Goal: Find contact information: Find contact information

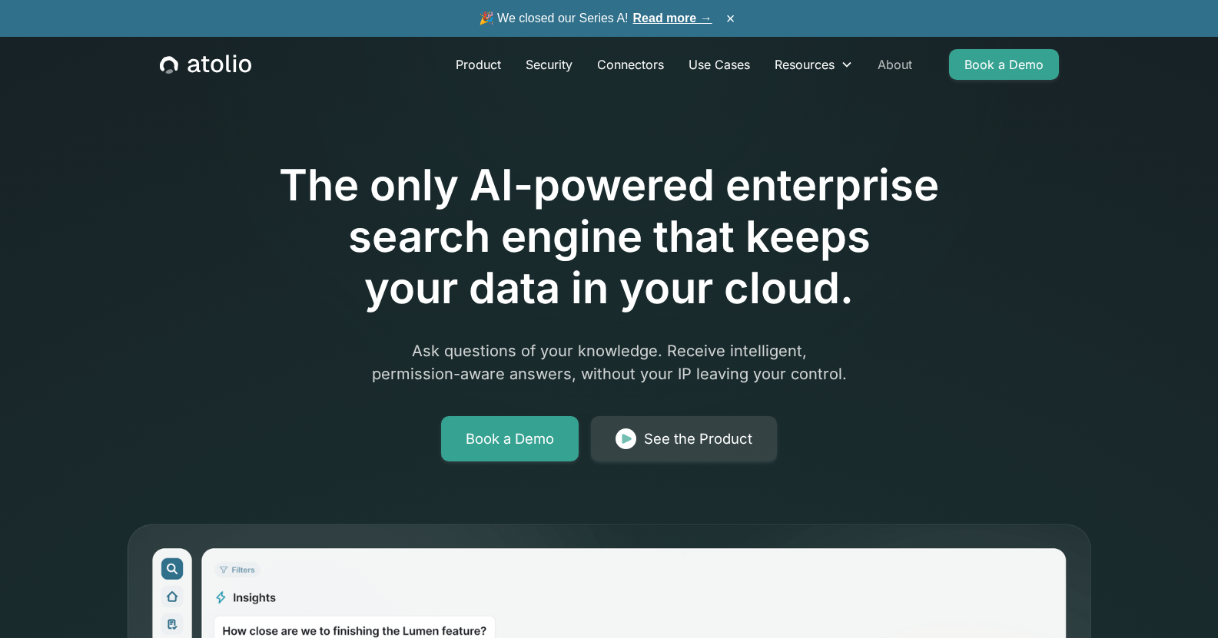
click at [891, 68] on link "About" at bounding box center [894, 64] width 59 height 31
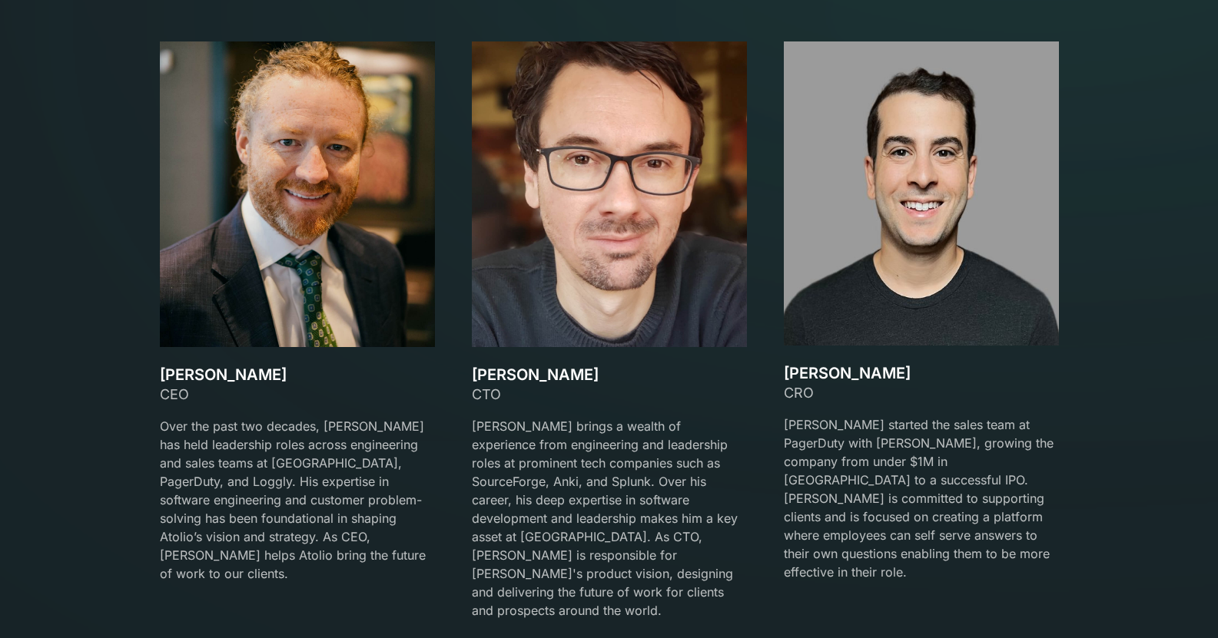
scroll to position [2294, 0]
click at [181, 368] on h3 "[PERSON_NAME]" at bounding box center [297, 374] width 275 height 18
drag, startPoint x: 181, startPoint y: 368, endPoint x: 271, endPoint y: 374, distance: 90.1
click at [271, 374] on h3 "[PERSON_NAME]" at bounding box center [297, 374] width 275 height 18
copy h3 "[PERSON_NAME]"
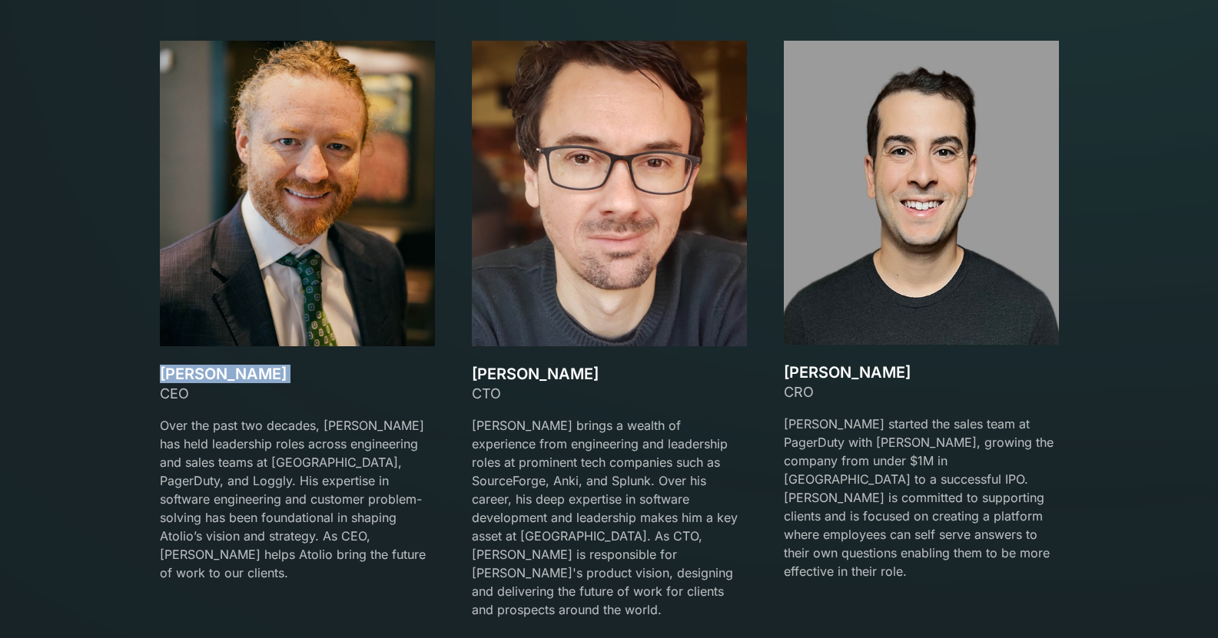
click at [271, 374] on h3 "[PERSON_NAME]" at bounding box center [297, 374] width 275 height 18
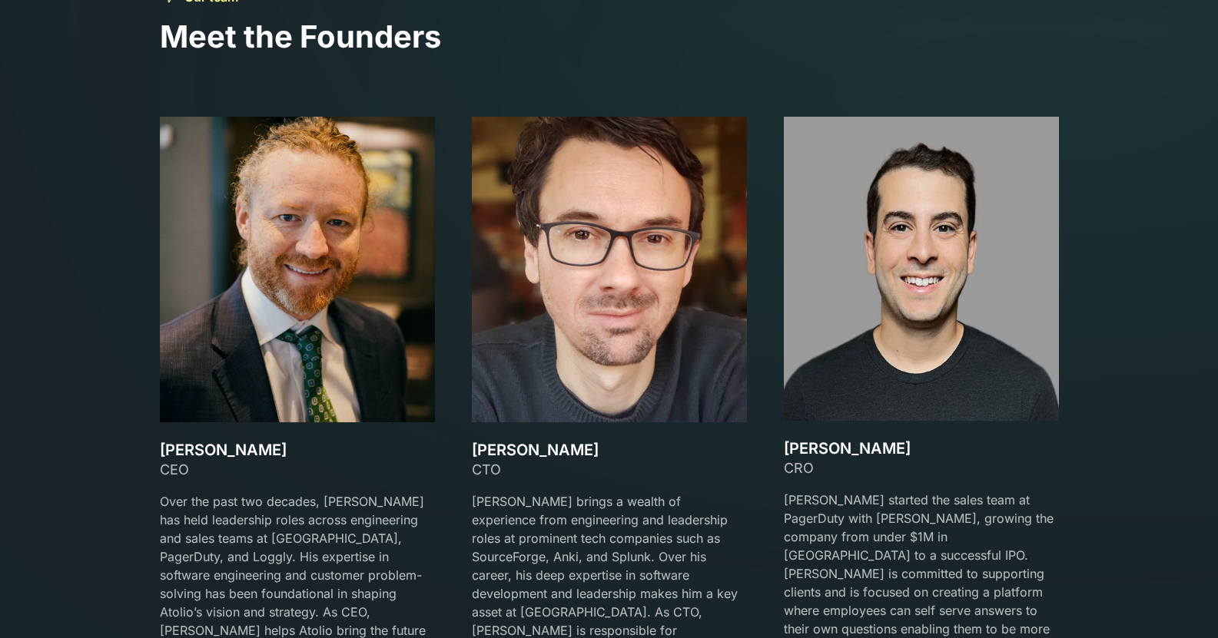
scroll to position [2219, 0]
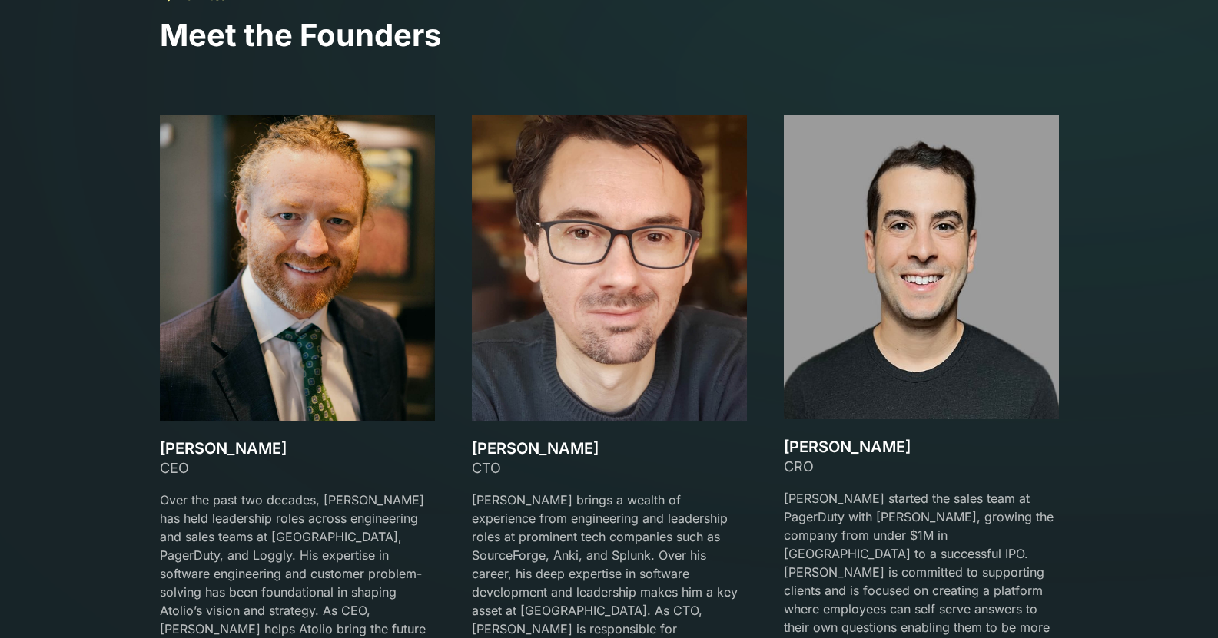
click at [504, 451] on h3 "[PERSON_NAME]" at bounding box center [609, 448] width 275 height 18
drag, startPoint x: 504, startPoint y: 451, endPoint x: 548, endPoint y: 448, distance: 44.7
click at [548, 448] on h3 "[PERSON_NAME]" at bounding box center [609, 448] width 275 height 18
copy h3 "[PERSON_NAME]"
click at [817, 439] on h3 "[PERSON_NAME]" at bounding box center [921, 447] width 275 height 18
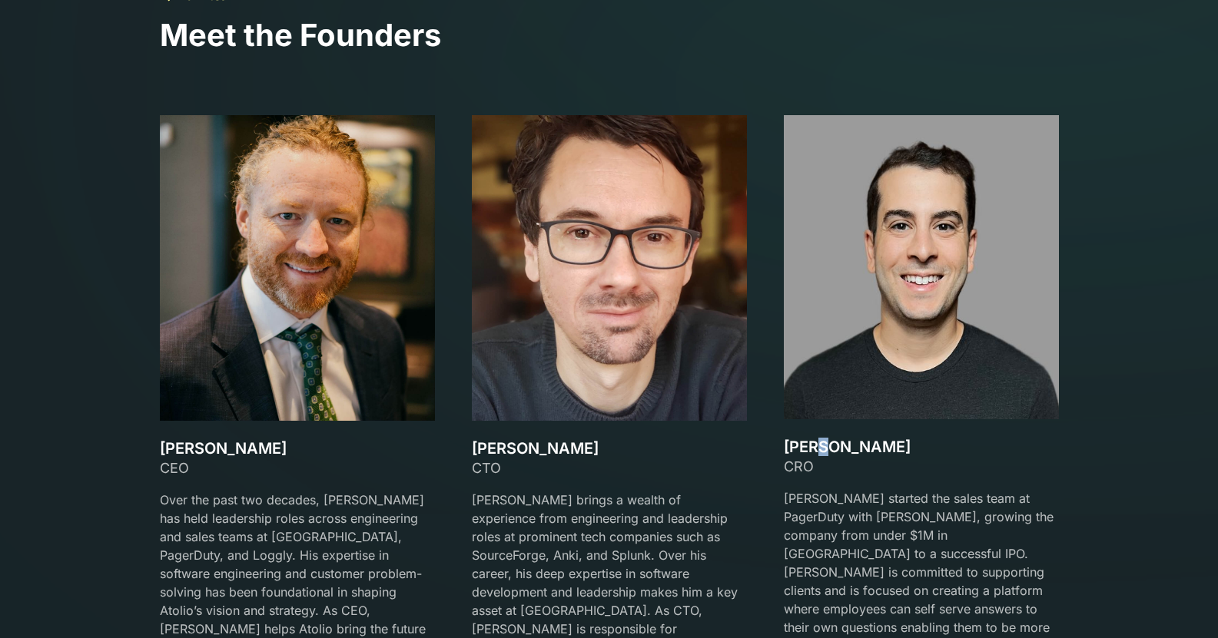
click at [824, 439] on h3 "[PERSON_NAME]" at bounding box center [921, 447] width 275 height 18
drag, startPoint x: 824, startPoint y: 439, endPoint x: 800, endPoint y: 443, distance: 24.3
click at [800, 443] on h3 "[PERSON_NAME]" at bounding box center [921, 447] width 275 height 18
click at [914, 353] on img at bounding box center [921, 267] width 275 height 304
